Goal: Task Accomplishment & Management: Complete application form

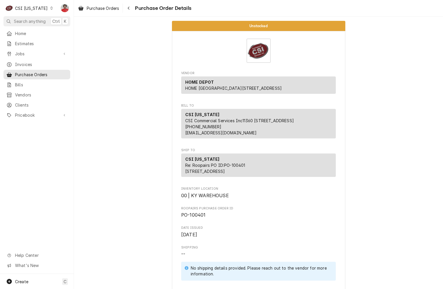
scroll to position [431, 0]
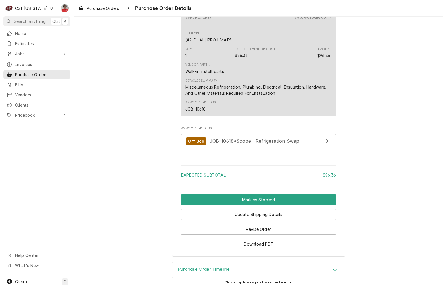
click at [34, 8] on div "CSI Kentucky" at bounding box center [31, 8] width 33 height 6
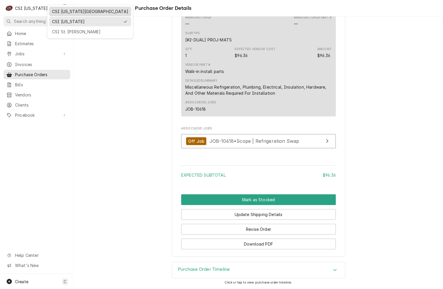
click at [59, 14] on div "CSI [US_STATE][GEOGRAPHIC_DATA]" at bounding box center [90, 11] width 80 height 7
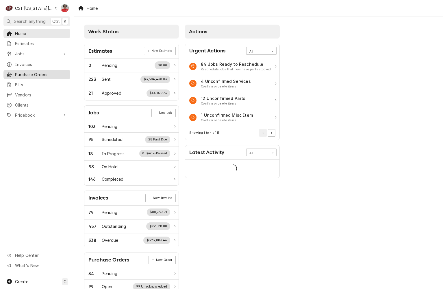
click at [43, 71] on span "Purchase Orders" at bounding box center [41, 74] width 52 height 6
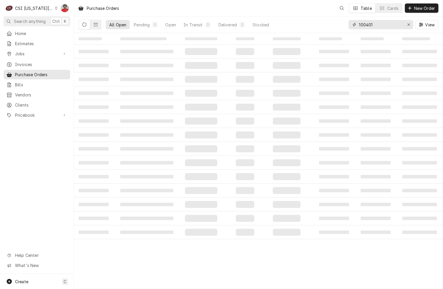
click at [384, 25] on input "100401" at bounding box center [380, 24] width 43 height 9
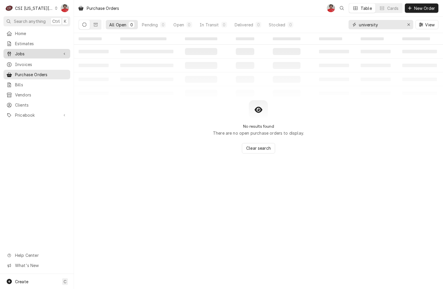
type input "university"
click at [31, 51] on span "Jobs" at bounding box center [37, 54] width 44 height 6
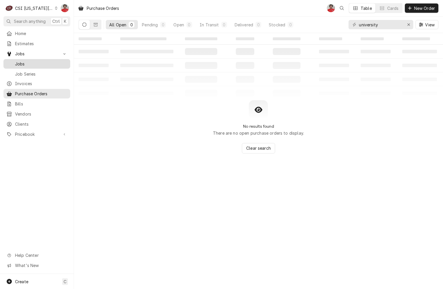
click at [31, 61] on span "Jobs" at bounding box center [41, 64] width 52 height 6
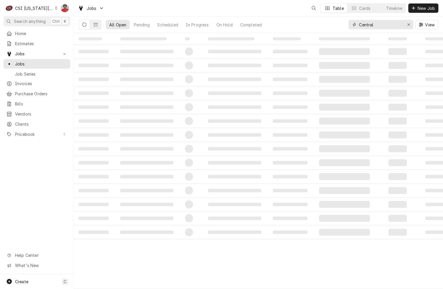
click at [380, 25] on input "Central" at bounding box center [380, 24] width 43 height 9
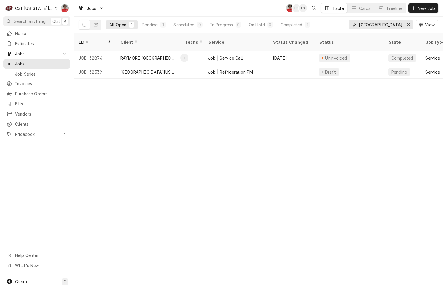
type input "University Academy"
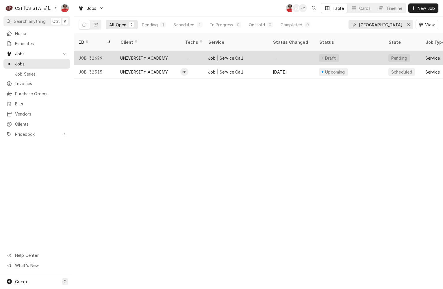
click at [187, 51] on div "—" at bounding box center [191, 58] width 23 height 14
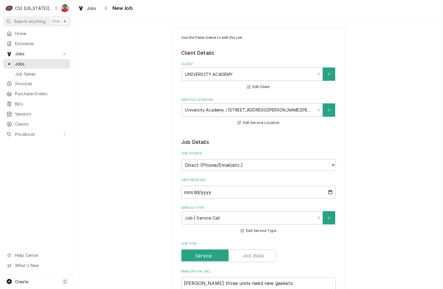
type textarea "x"
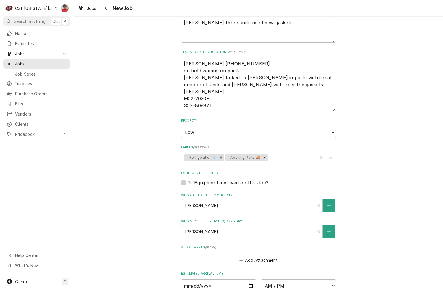
scroll to position [382, 0]
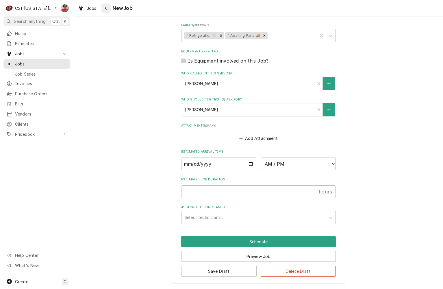
click at [103, 9] on div "Navigate back" at bounding box center [106, 8] width 6 height 6
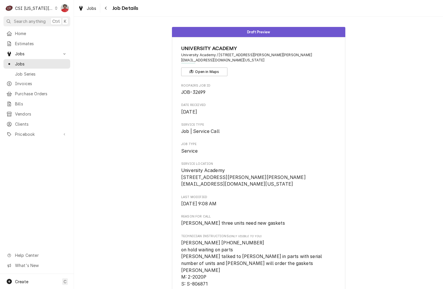
drag, startPoint x: 38, startPoint y: 63, endPoint x: 212, endPoint y: 90, distance: 176.5
click at [212, 90] on span "JOB-32699" at bounding box center [258, 92] width 155 height 7
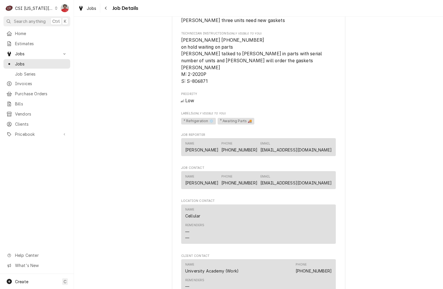
scroll to position [304, 0]
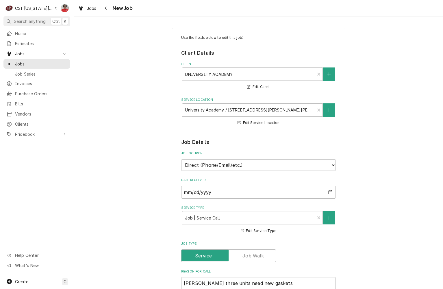
type textarea "x"
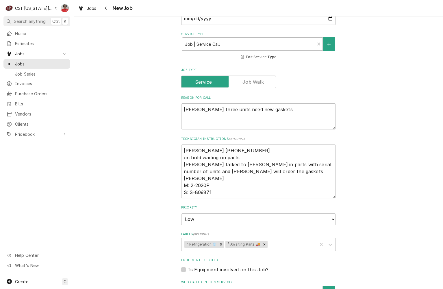
scroll to position [289, 0]
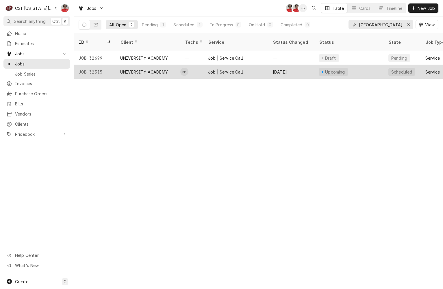
click at [148, 69] on div "UNIVERSITY ACADEMY" at bounding box center [144, 72] width 48 height 6
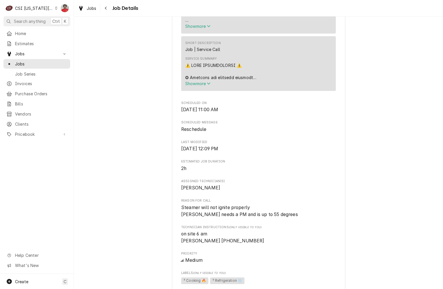
scroll to position [434, 0]
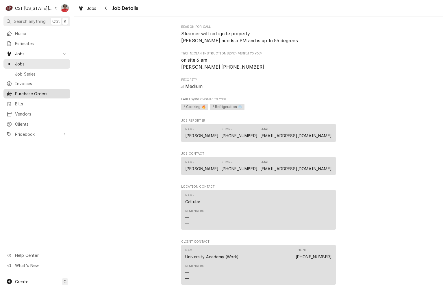
click at [32, 93] on span "Purchase Orders" at bounding box center [41, 93] width 52 height 6
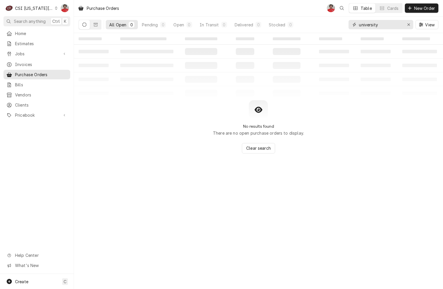
click at [376, 25] on input "university" at bounding box center [380, 24] width 43 height 9
type input "A"
type input "A+"
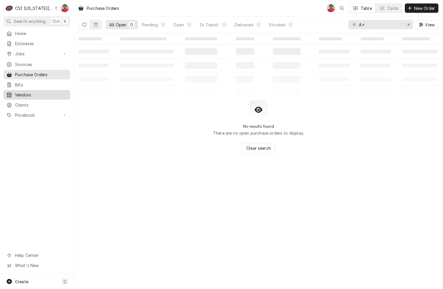
click at [46, 91] on div "Vendors" at bounding box center [37, 94] width 64 height 7
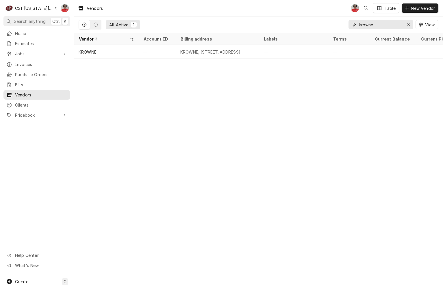
drag, startPoint x: 386, startPoint y: 25, endPoint x: 317, endPoint y: 26, distance: 68.8
click at [317, 26] on div "All Active 1 krowne View" at bounding box center [259, 24] width 360 height 16
type input "A"
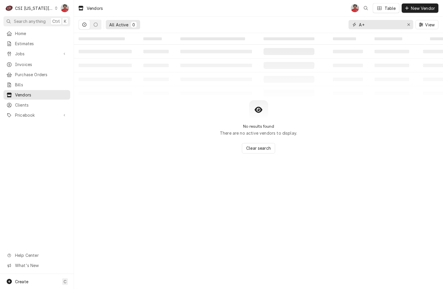
drag, startPoint x: 384, startPoint y: 22, endPoint x: 334, endPoint y: 34, distance: 51.0
click at [334, 34] on div "Vendors NF Table New Vendor All Active 0 A+ View ‌ ‌ ‌ ‌ ‌ ‌ ‌ ‌ ‌ ‌ ‌ ‌ ‌ ‌ ‌ …" at bounding box center [258, 144] width 369 height 289
type input "maintenance"
click at [422, 8] on span "New Vendor" at bounding box center [423, 8] width 26 height 6
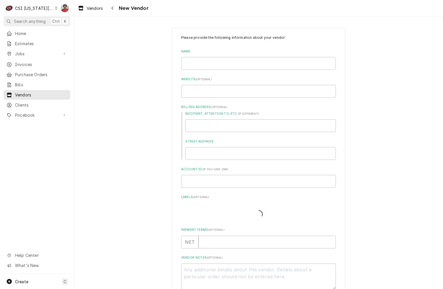
type textarea "x"
click at [215, 60] on input "Name" at bounding box center [258, 63] width 155 height 13
type input "A"
type textarea "x"
type input "A+"
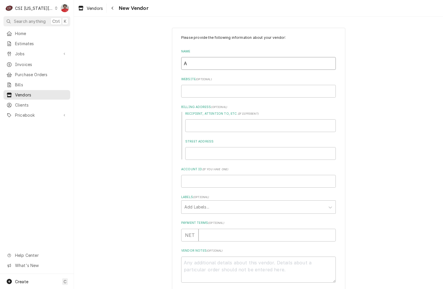
type textarea "x"
type input "A+"
type textarea "x"
type input "A+ M"
type textarea "x"
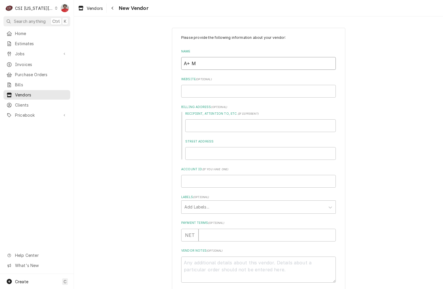
type input "A+ Ma"
type textarea "x"
type input "A+ Mai"
type textarea "x"
type input "A+ Main"
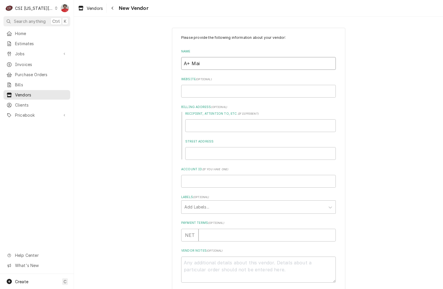
type textarea "x"
type input "A+ Maint"
type textarea "x"
type input "A+ Mainte"
type textarea "x"
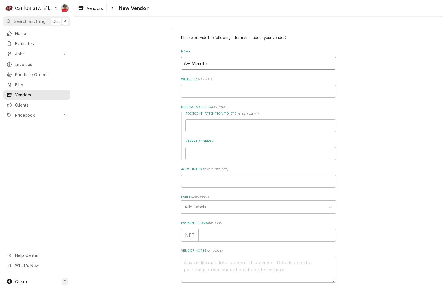
type input "A+ Mainten"
type textarea "x"
type input "A+ Maintena"
type textarea "x"
type input "A+ Maintenan"
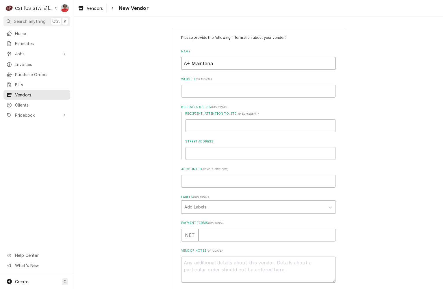
type textarea "x"
type input "A+ Maintenanc"
type textarea "x"
type input "A+ Maintenance"
type textarea "x"
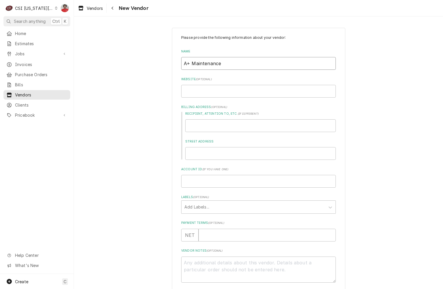
type input "A+ Maintenance"
type textarea "x"
type input "A+ Maintenance"
click at [222, 127] on input "Recipient, Attention To, etc. ( if different )" at bounding box center [260, 125] width 151 height 13
click at [206, 91] on input "Website ( optional )" at bounding box center [258, 91] width 155 height 13
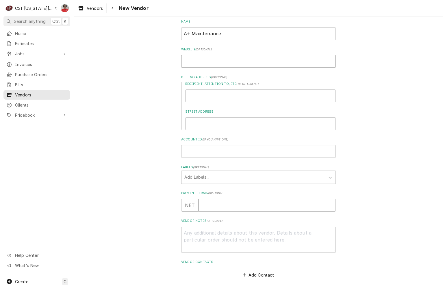
scroll to position [55, 0]
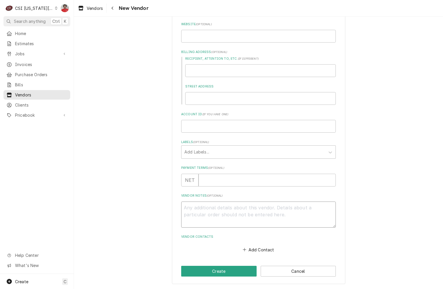
click at [215, 206] on textarea "Vendor Notes ( optional )" at bounding box center [258, 214] width 155 height 26
click at [250, 247] on button "Add Contact" at bounding box center [258, 249] width 33 height 8
type textarea "x"
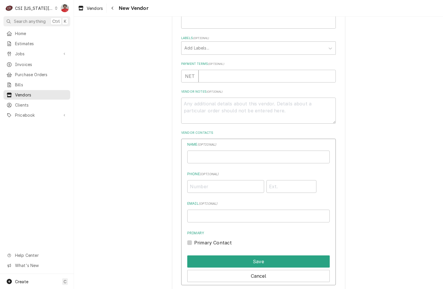
scroll to position [171, 0]
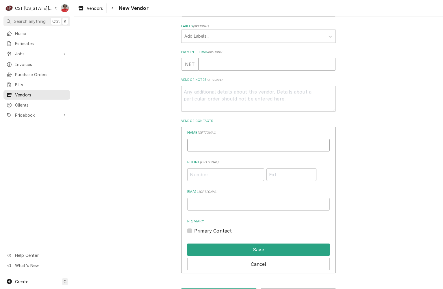
click at [214, 146] on input "Name" at bounding box center [258, 144] width 143 height 13
click at [192, 175] on input "Phone ( optional )" at bounding box center [225, 174] width 77 height 13
type input "(973) 375-7800"
click at [214, 229] on label "Primary Contact" at bounding box center [213, 230] width 38 height 7
click at [214, 229] on input "Primary" at bounding box center [265, 233] width 143 height 13
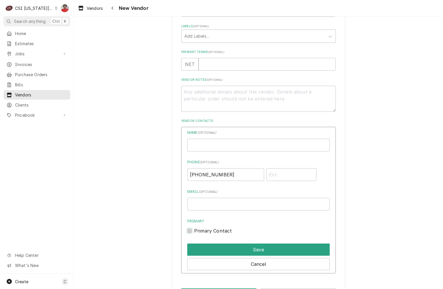
checkbox input "true"
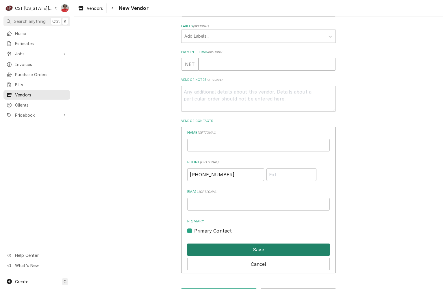
click at [244, 247] on button "Save" at bounding box center [258, 249] width 143 height 12
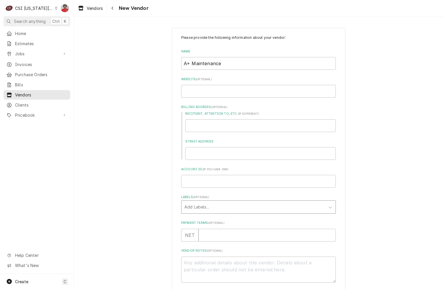
scroll to position [133, 0]
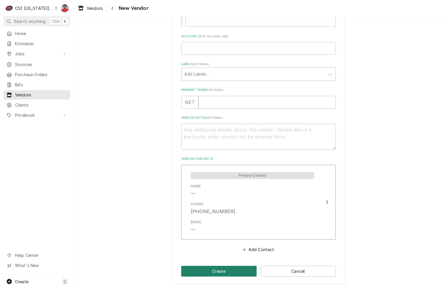
click at [230, 271] on button "Create" at bounding box center [218, 270] width 75 height 11
type textarea "x"
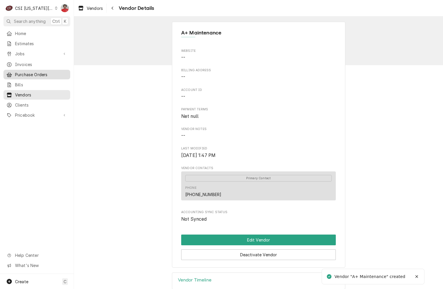
click at [39, 73] on span "Purchase Orders" at bounding box center [41, 74] width 52 height 6
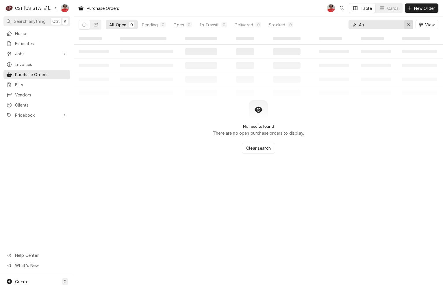
click at [408, 25] on icon "Erase input" at bounding box center [408, 25] width 3 height 4
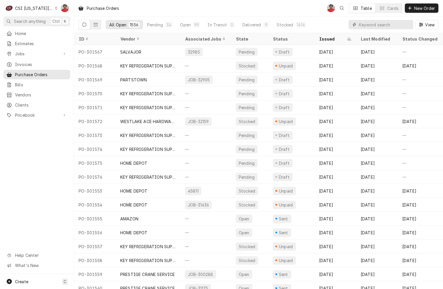
click at [388, 24] on input "Dynamic Content Wrapper" at bounding box center [384, 24] width 51 height 9
click at [416, 7] on span "New Order" at bounding box center [424, 8] width 23 height 6
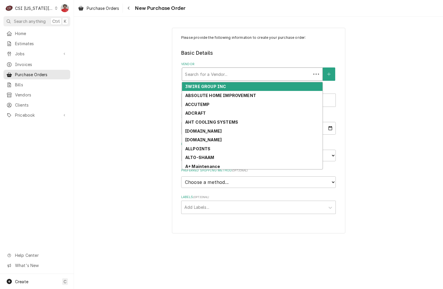
click at [253, 71] on div "Vendor" at bounding box center [246, 74] width 123 height 10
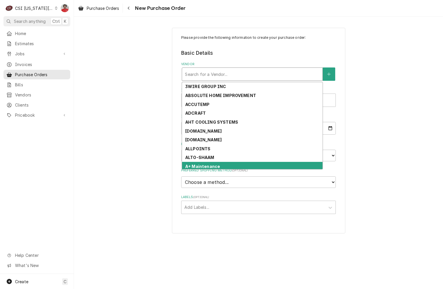
click at [244, 162] on div "A+ Maintenance" at bounding box center [252, 166] width 141 height 9
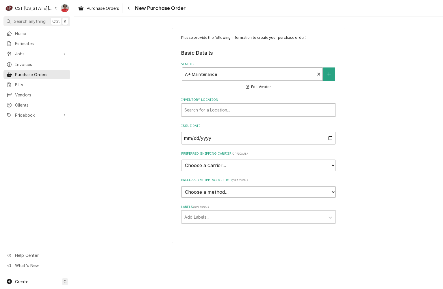
click at [232, 188] on select "Choose a method... Ground Next Day Early AM Next Day Air 2 Day Air Other" at bounding box center [258, 192] width 155 height 12
select select "1"
click at [181, 186] on select "Choose a method... Ground Next Day Early AM Next Day Air 2 Day Air Other" at bounding box center [258, 192] width 155 height 12
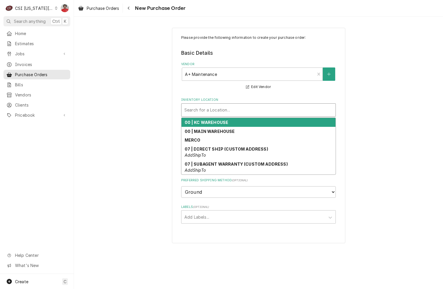
click at [241, 110] on div "Inventory Location" at bounding box center [258, 110] width 148 height 10
click at [235, 125] on div "00 | KC WAREHOUSE" at bounding box center [259, 122] width 154 height 9
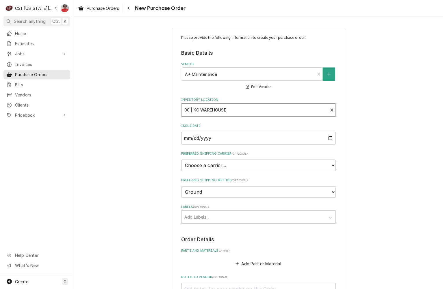
scroll to position [116, 0]
